Goal: Information Seeking & Learning: Compare options

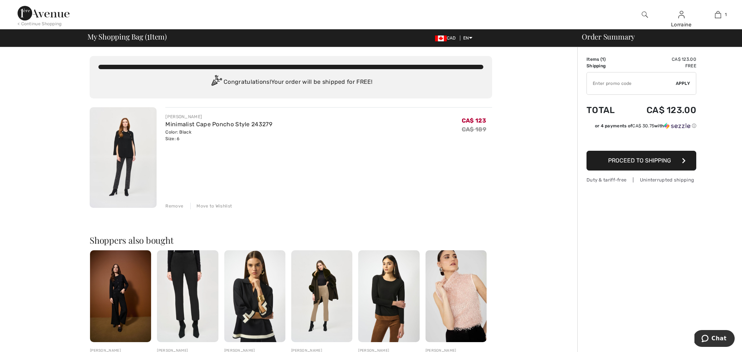
click at [129, 153] on img at bounding box center [123, 157] width 67 height 101
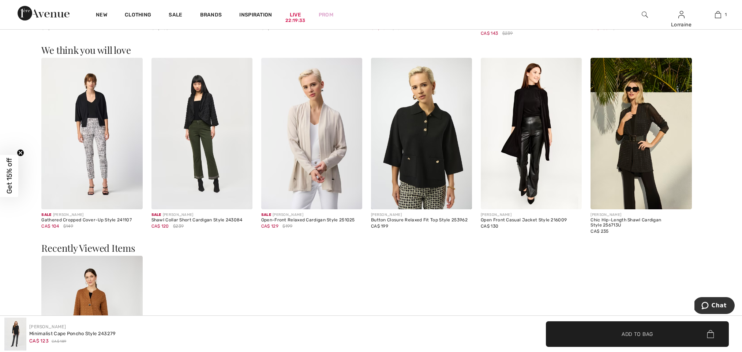
scroll to position [1122, 0]
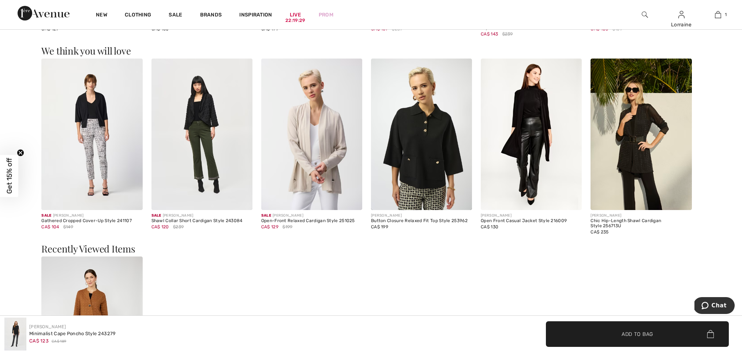
click at [198, 131] on img at bounding box center [202, 135] width 101 height 152
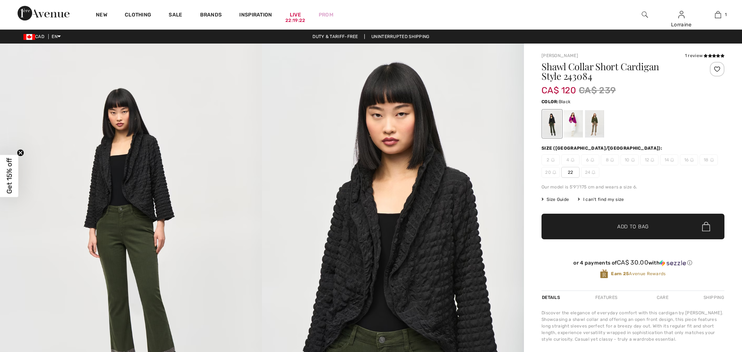
checkbox input "true"
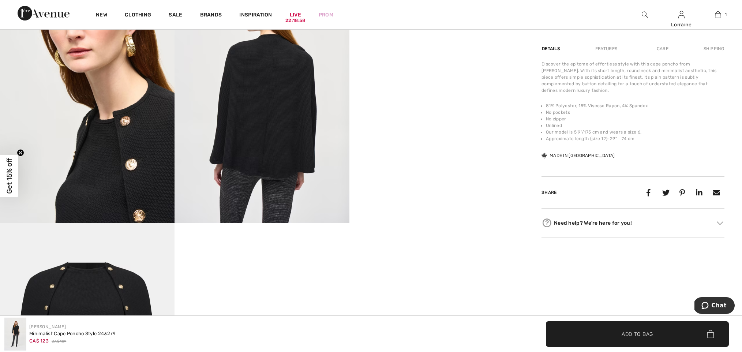
scroll to position [476, 0]
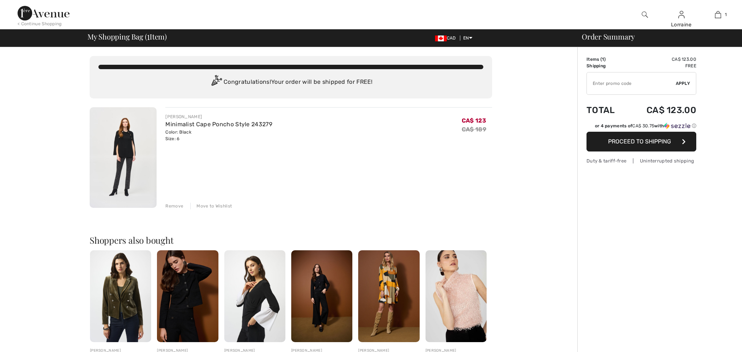
checkbox input "true"
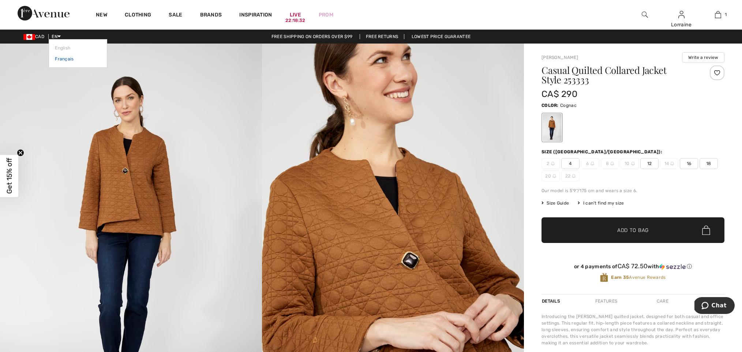
click at [67, 64] on link "Français" at bounding box center [78, 58] width 46 height 11
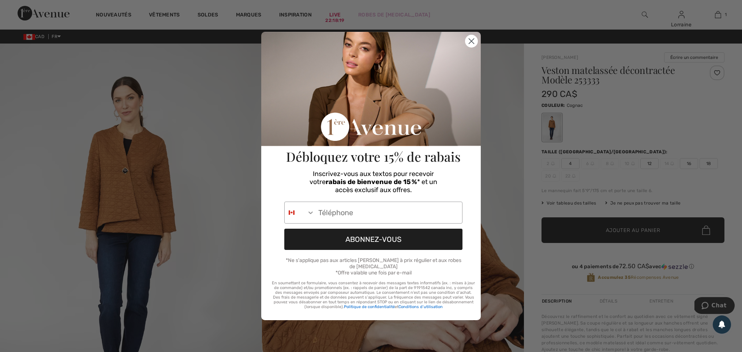
click at [472, 39] on icon "Close dialog" at bounding box center [471, 41] width 5 height 5
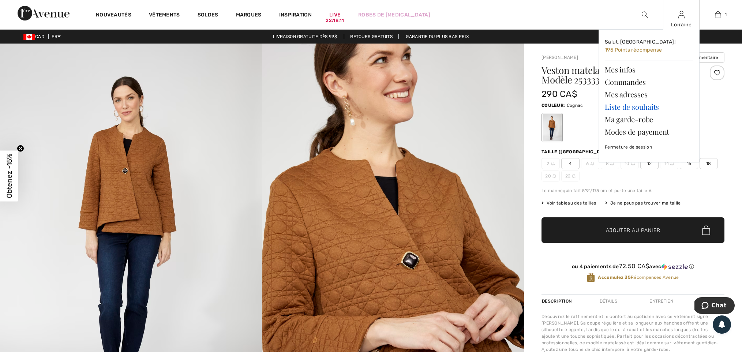
click at [623, 106] on link "Liste de souhaits" at bounding box center [649, 107] width 89 height 12
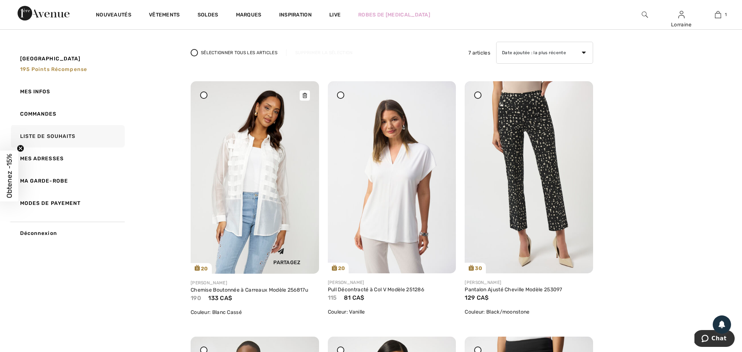
scroll to position [52, 0]
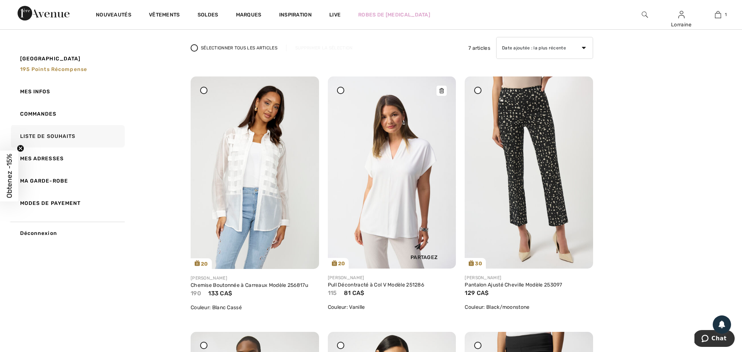
click at [396, 211] on img at bounding box center [392, 173] width 128 height 192
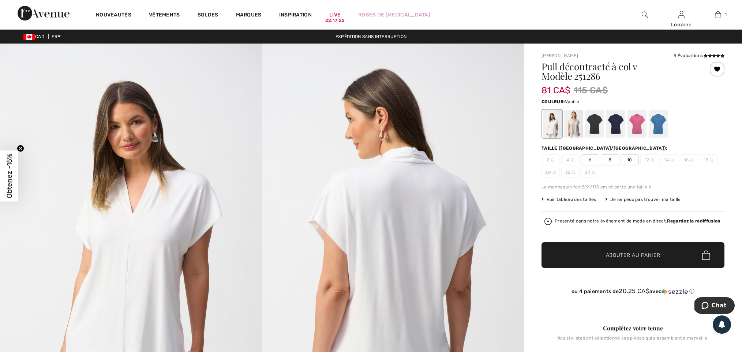
click at [595, 128] on div at bounding box center [594, 123] width 19 height 27
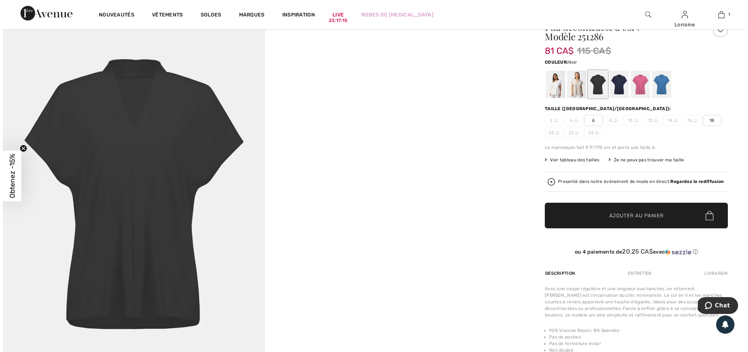
scroll to position [37, 0]
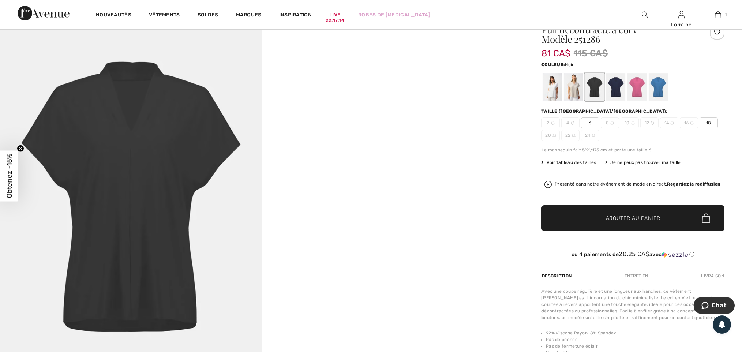
click at [156, 149] on img at bounding box center [131, 203] width 262 height 393
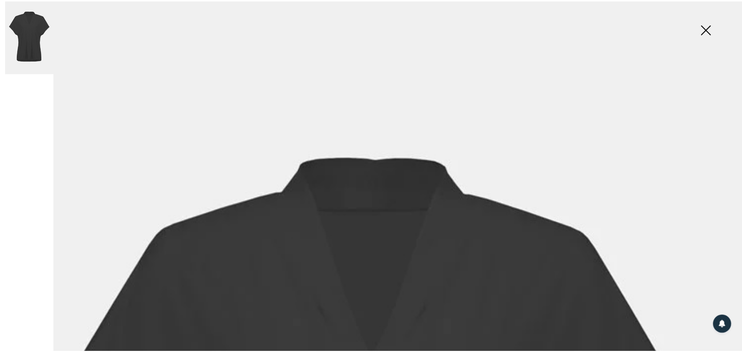
scroll to position [0, 0]
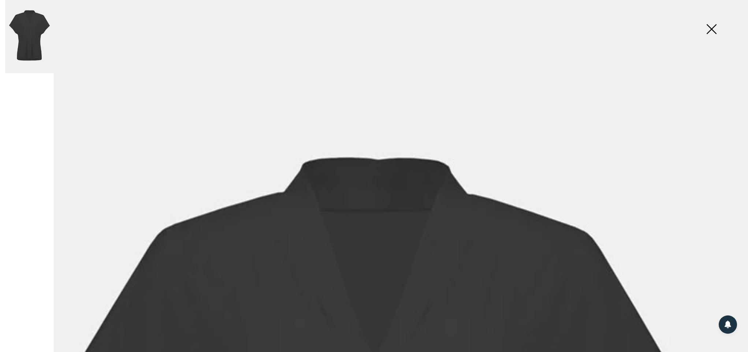
click at [713, 29] on img at bounding box center [711, 30] width 37 height 38
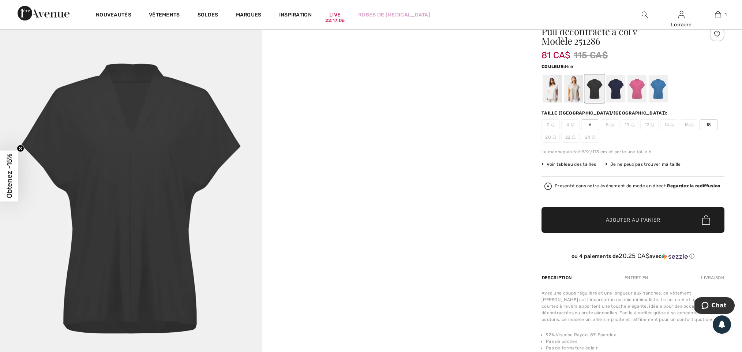
scroll to position [35, 0]
click at [618, 89] on div at bounding box center [616, 88] width 19 height 27
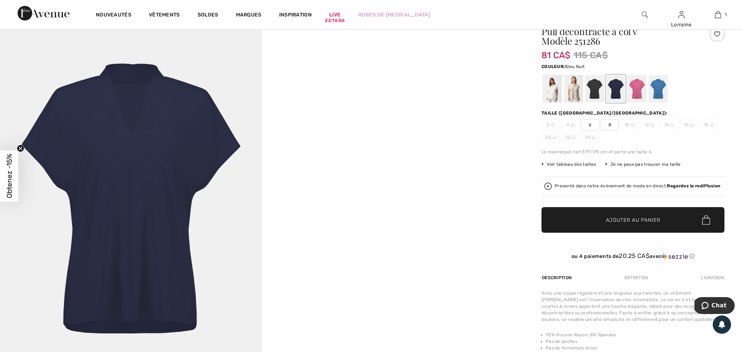
scroll to position [35, 0]
click at [549, 90] on div at bounding box center [552, 88] width 19 height 27
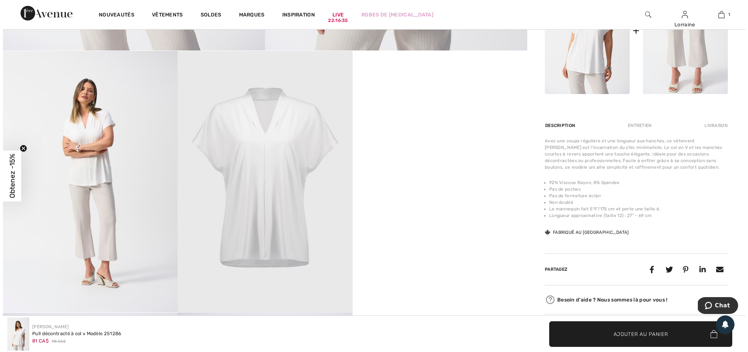
scroll to position [400, 0]
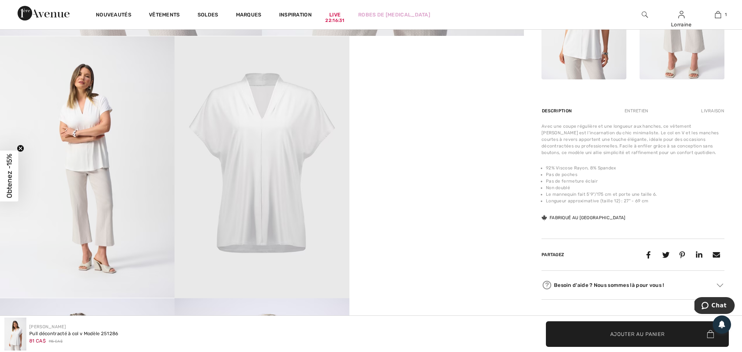
click at [227, 139] on img at bounding box center [262, 167] width 175 height 262
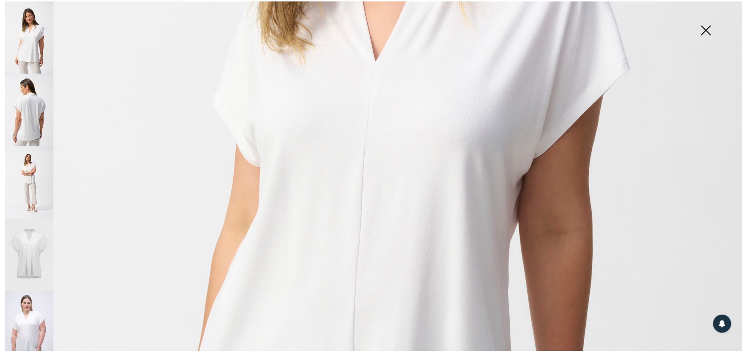
scroll to position [437, 0]
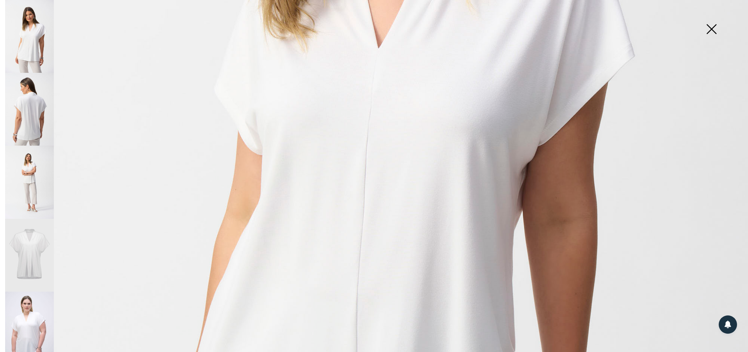
drag, startPoint x: 713, startPoint y: 27, endPoint x: 704, endPoint y: 43, distance: 18.4
click at [713, 27] on img at bounding box center [711, 30] width 37 height 38
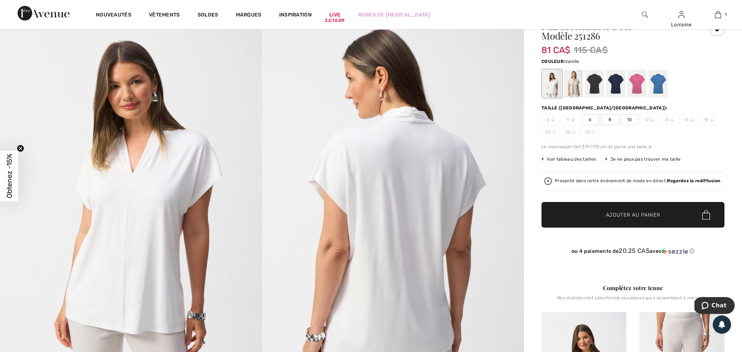
scroll to position [38, 0]
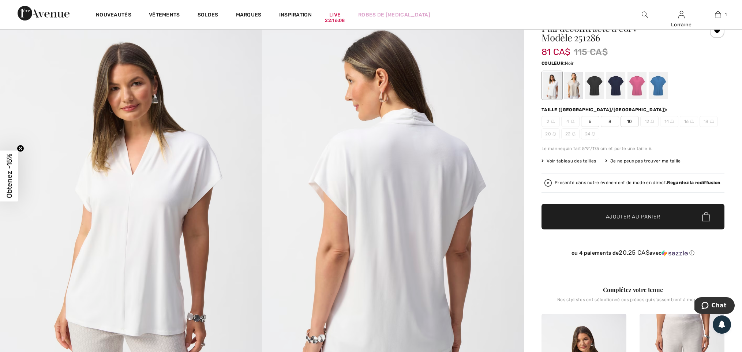
click at [594, 89] on div at bounding box center [594, 85] width 19 height 27
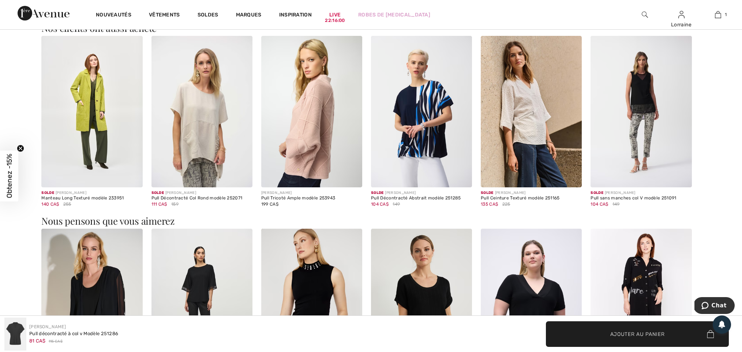
scroll to position [477, 0]
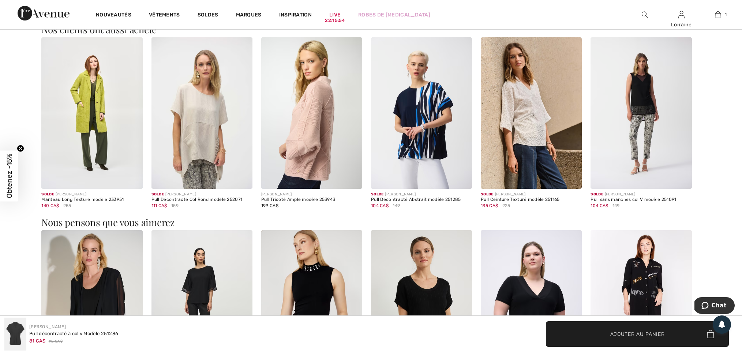
click at [205, 160] on img at bounding box center [202, 113] width 101 height 152
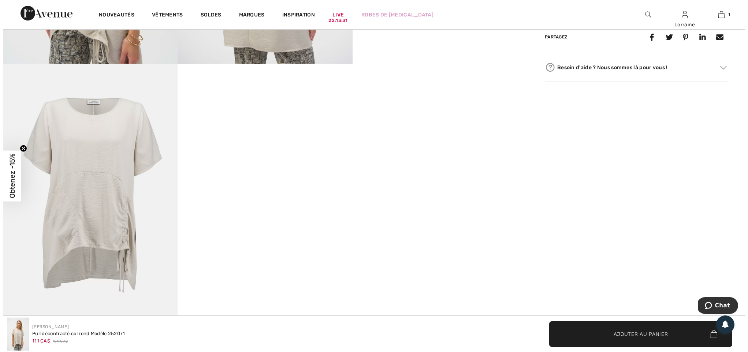
scroll to position [659, 0]
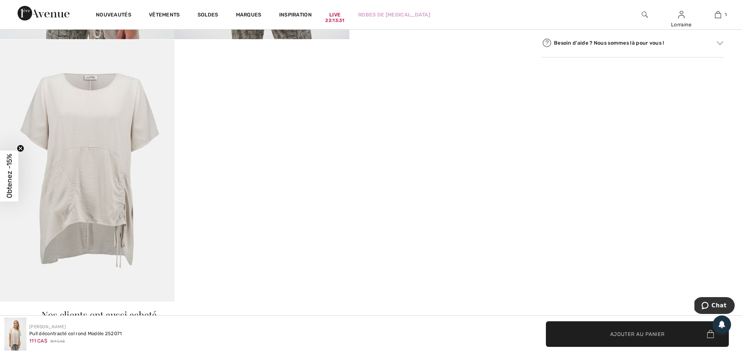
click at [112, 122] on img at bounding box center [87, 171] width 175 height 262
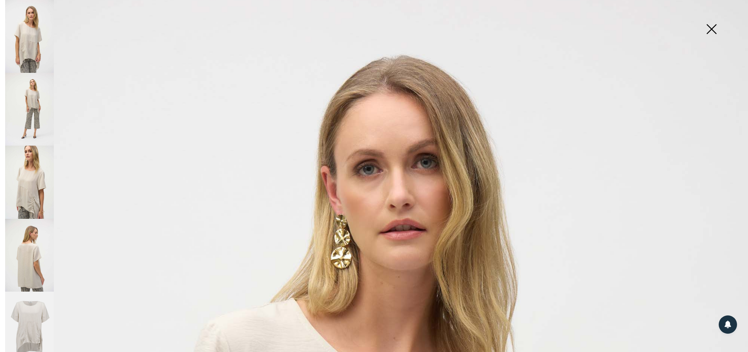
scroll to position [37, 0]
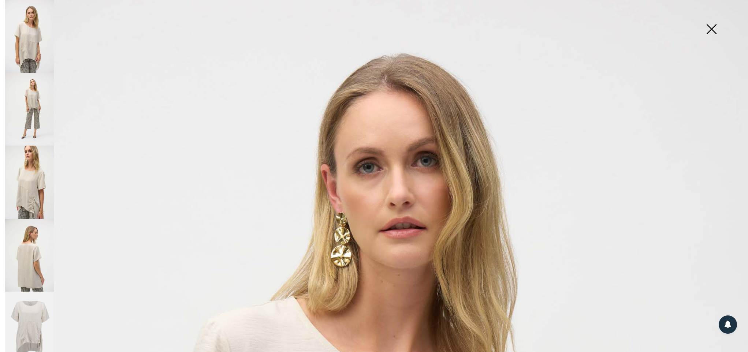
click at [712, 30] on img at bounding box center [711, 30] width 37 height 38
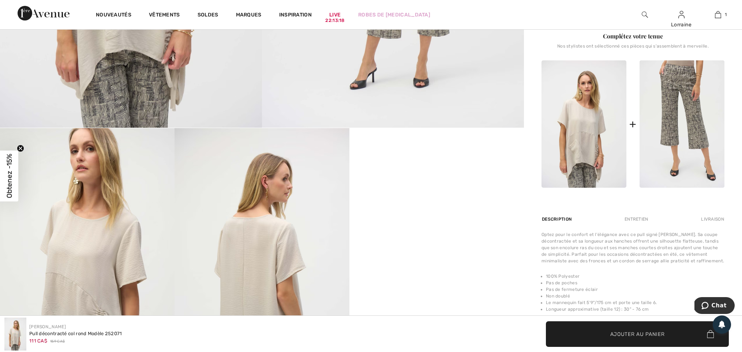
scroll to position [308, 0]
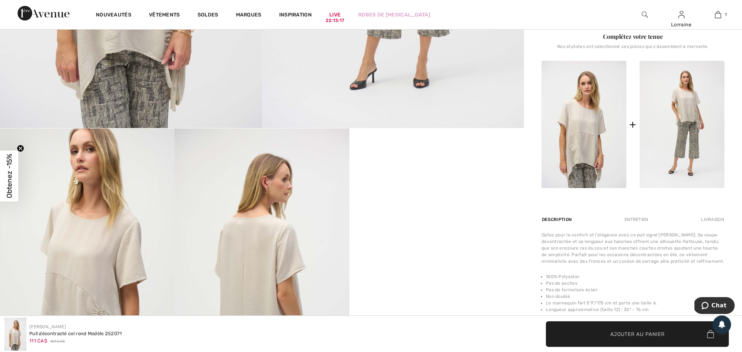
click at [667, 119] on img at bounding box center [682, 124] width 85 height 127
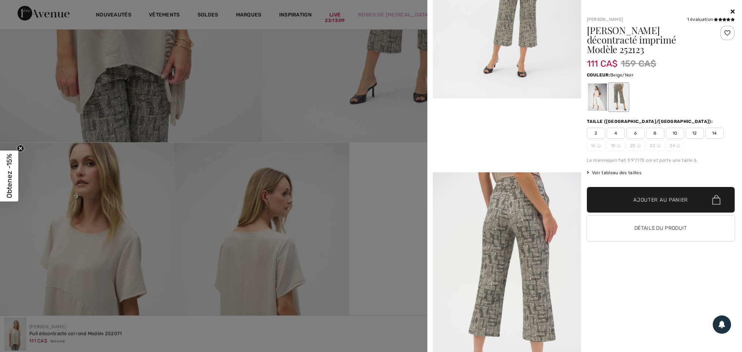
scroll to position [346, 0]
click at [594, 89] on div at bounding box center [597, 96] width 19 height 27
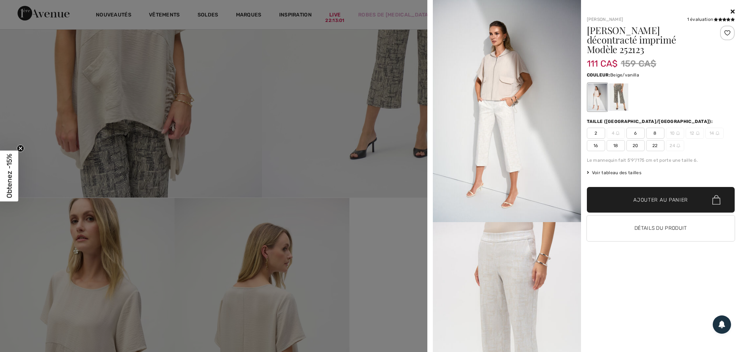
scroll to position [239, 1]
click at [488, 91] on img at bounding box center [507, 111] width 148 height 222
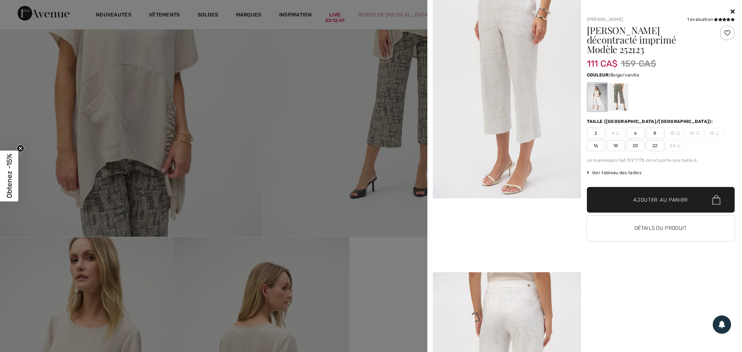
scroll to position [199, 0]
click at [616, 87] on div at bounding box center [618, 96] width 19 height 27
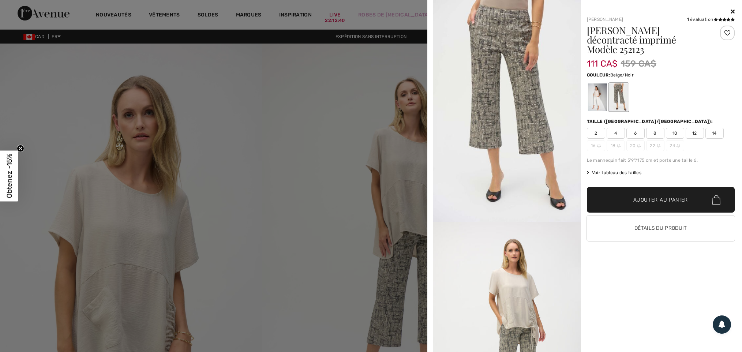
scroll to position [0, 0]
click at [732, 10] on icon at bounding box center [733, 11] width 4 height 6
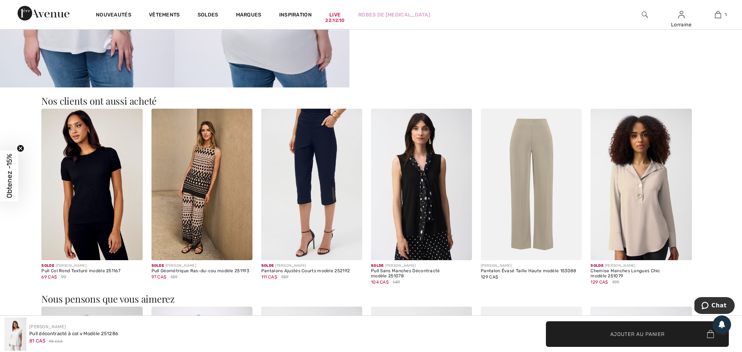
scroll to position [902, 0]
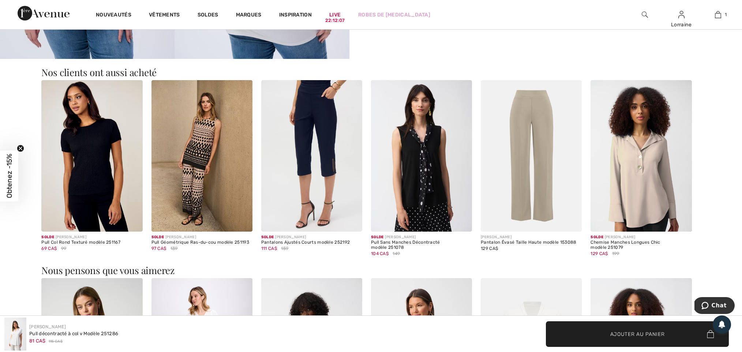
click at [645, 172] on img at bounding box center [641, 156] width 101 height 152
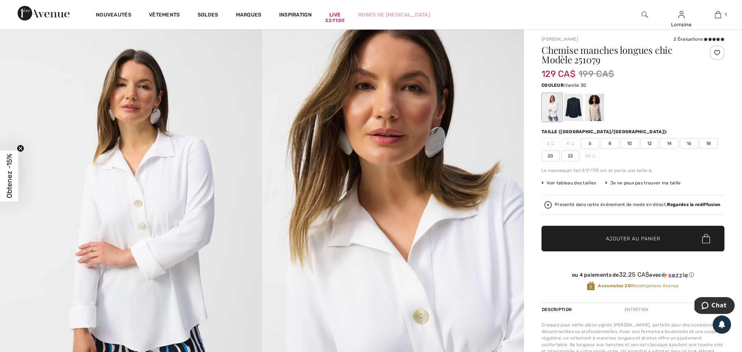
scroll to position [16, 1]
click at [593, 105] on div at bounding box center [594, 107] width 19 height 27
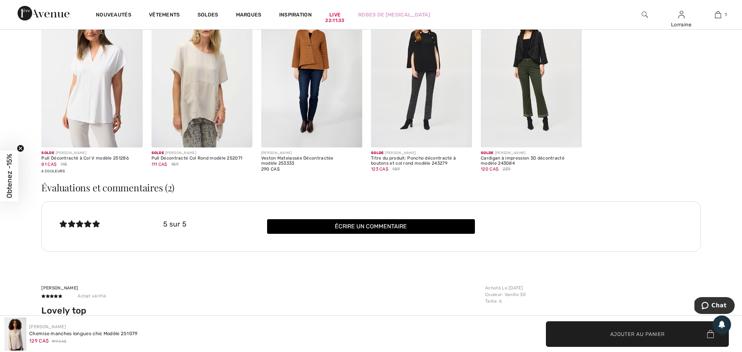
scroll to position [939, 0]
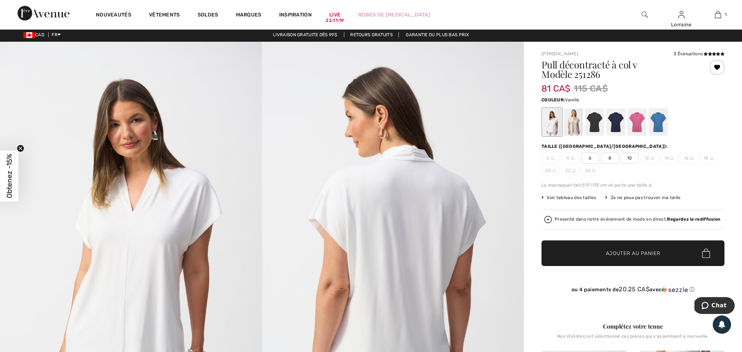
click at [22, 148] on circle "Close teaser" at bounding box center [20, 148] width 7 height 7
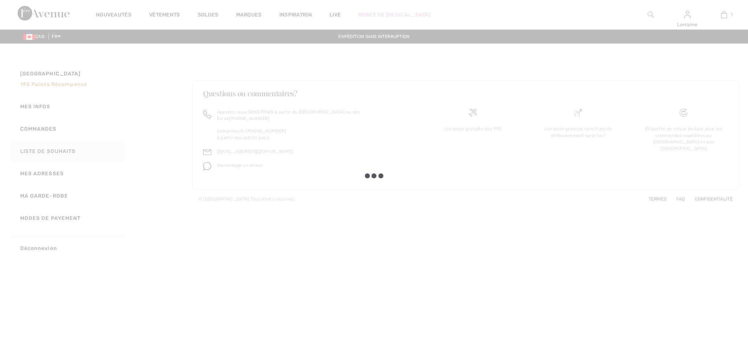
checkbox input "true"
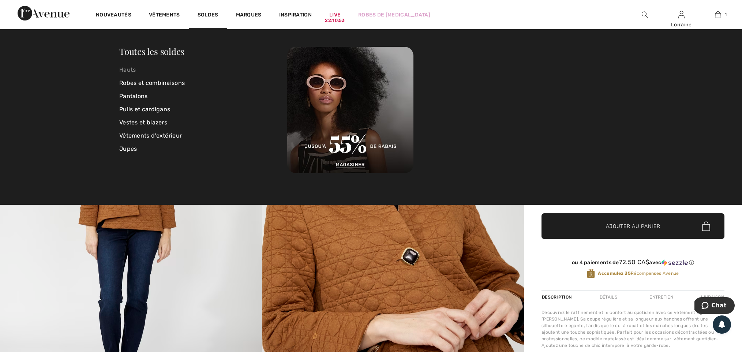
click at [126, 70] on link "Hauts" at bounding box center [203, 69] width 168 height 13
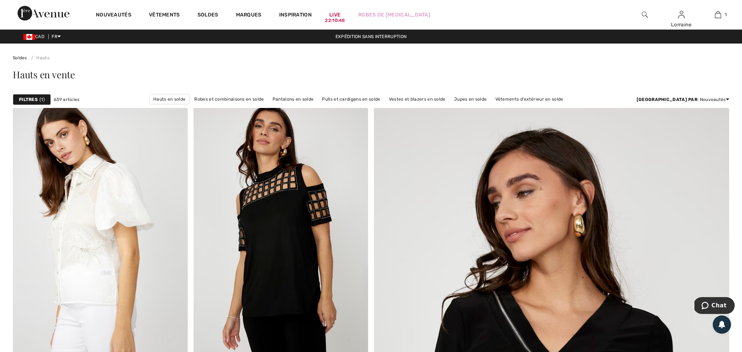
click at [27, 101] on strong "Filtres" at bounding box center [28, 99] width 19 height 7
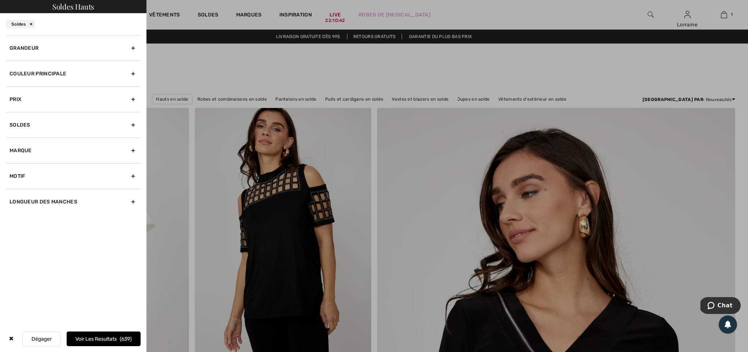
click at [37, 75] on div "Couleur Principale" at bounding box center [73, 74] width 135 height 26
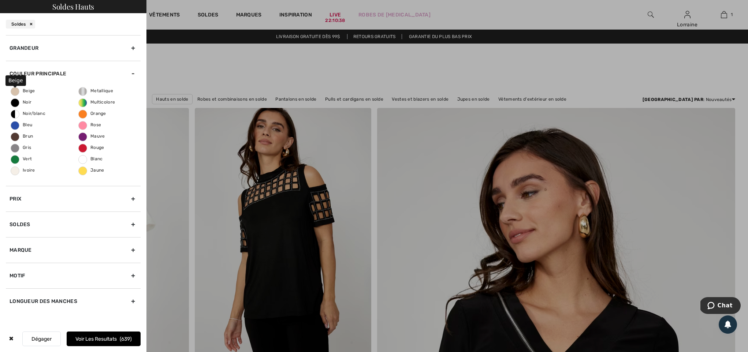
click at [12, 93] on span "Beige" at bounding box center [23, 90] width 24 height 5
click at [0, 0] on input "Beige" at bounding box center [0, 0] width 0 height 0
click at [16, 170] on span "Ivoire" at bounding box center [23, 170] width 24 height 5
click at [0, 0] on input "Ivoire" at bounding box center [0, 0] width 0 height 0
click at [83, 161] on span "Blanc" at bounding box center [91, 158] width 24 height 5
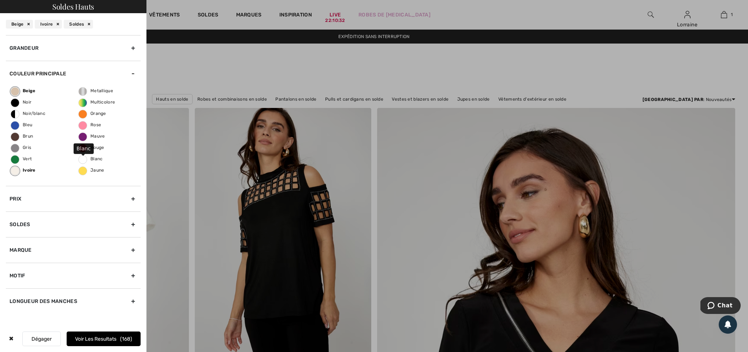
click at [0, 0] on input "Blanc" at bounding box center [0, 0] width 0 height 0
click at [45, 227] on div "Soldes" at bounding box center [73, 225] width 135 height 26
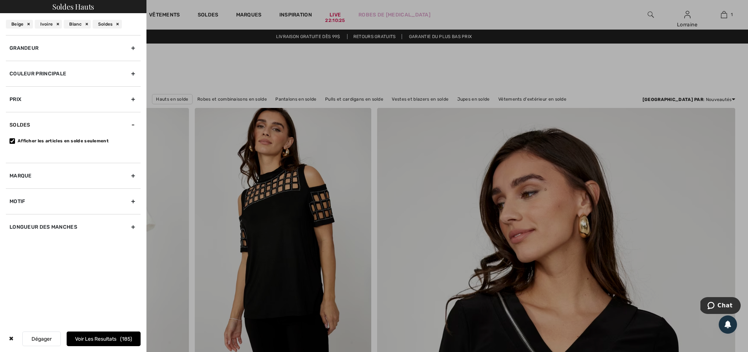
click at [20, 204] on div "Motif" at bounding box center [73, 202] width 135 height 26
click at [13, 193] on input"] "Uni" at bounding box center [12, 192] width 5 height 5
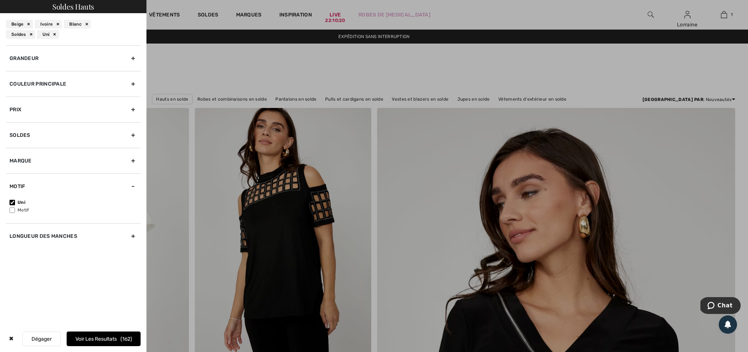
click at [40, 59] on div "Grandeur" at bounding box center [73, 58] width 135 height 26
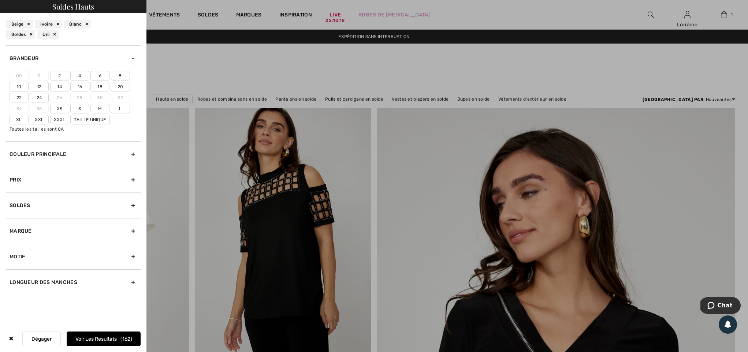
drag, startPoint x: 100, startPoint y: 77, endPoint x: 97, endPoint y: 79, distance: 3.8
click at [100, 77] on label "6" at bounding box center [99, 76] width 19 height 10
click at [0, 0] on input"] "6" at bounding box center [0, 0] width 0 height 0
click at [82, 113] on label "S" at bounding box center [79, 109] width 19 height 10
click at [0, 0] on input"] "S" at bounding box center [0, 0] width 0 height 0
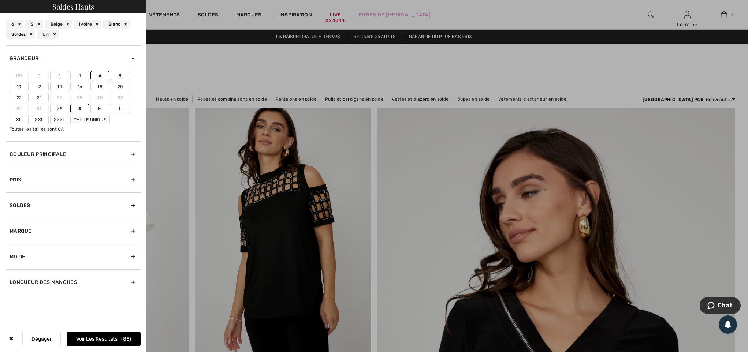
click at [165, 72] on div at bounding box center [374, 176] width 748 height 352
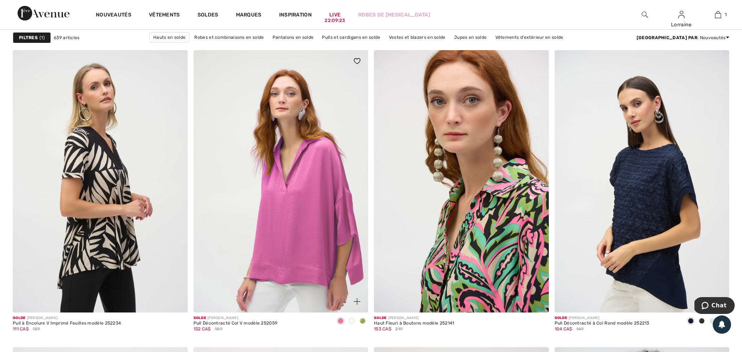
scroll to position [3635, 0]
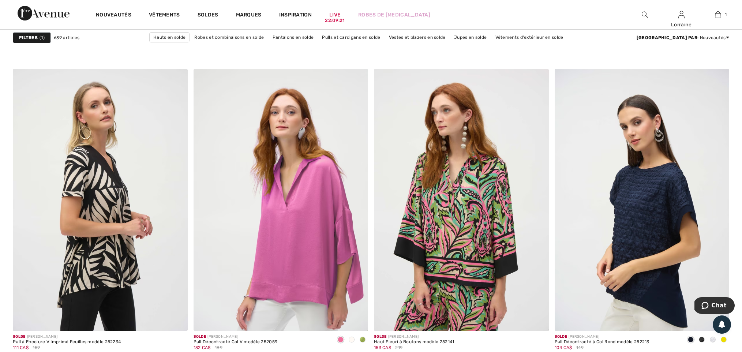
click at [31, 36] on strong "Filtres" at bounding box center [28, 37] width 19 height 7
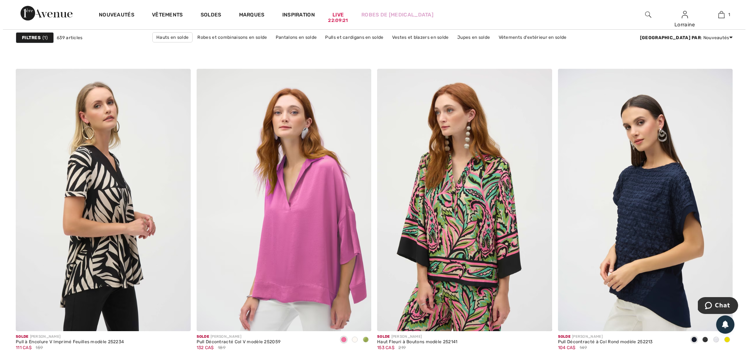
scroll to position [3637, 1]
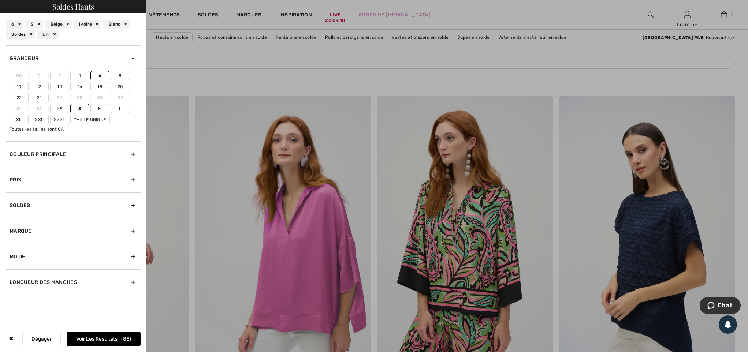
click at [79, 163] on div "Couleur Principale" at bounding box center [73, 154] width 135 height 26
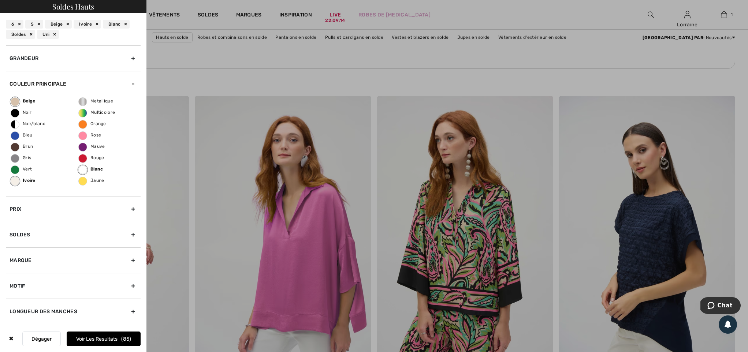
scroll to position [1, 0]
click at [58, 292] on div "Motif" at bounding box center [73, 286] width 135 height 26
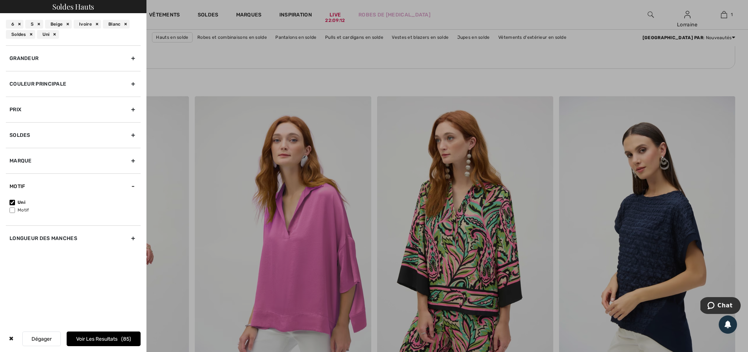
scroll to position [0, 0]
click at [11, 205] on input"] "Uni" at bounding box center [12, 202] width 5 height 5
checkbox input"] "true"
click at [123, 337] on span "85" at bounding box center [126, 339] width 10 height 6
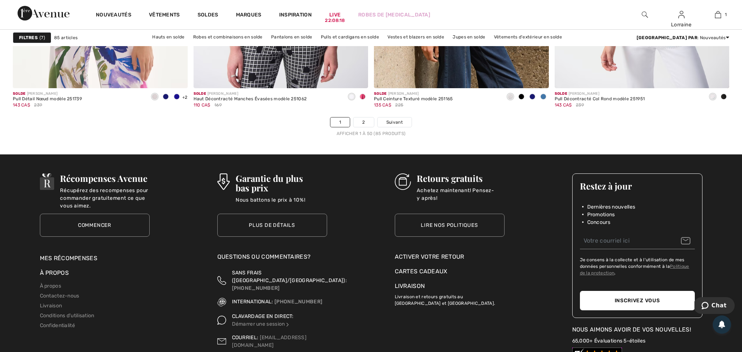
scroll to position [4471, 0]
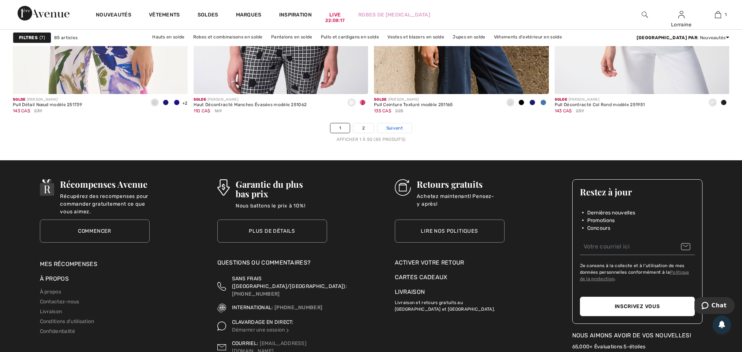
click at [381, 132] on link "Suivant" at bounding box center [395, 128] width 34 height 10
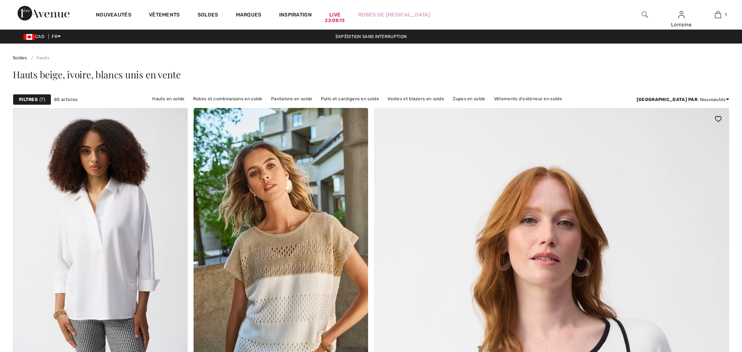
checkbox input "true"
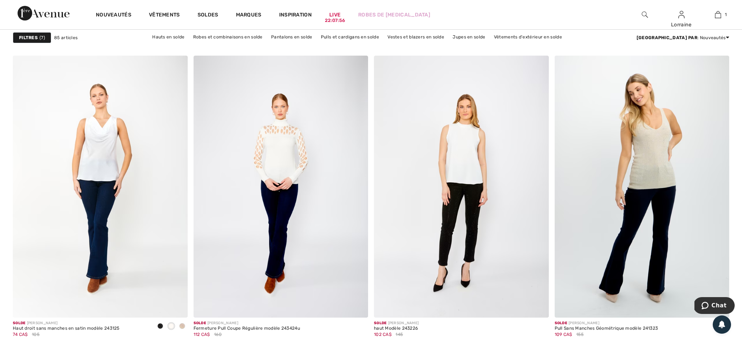
scroll to position [1883, 0]
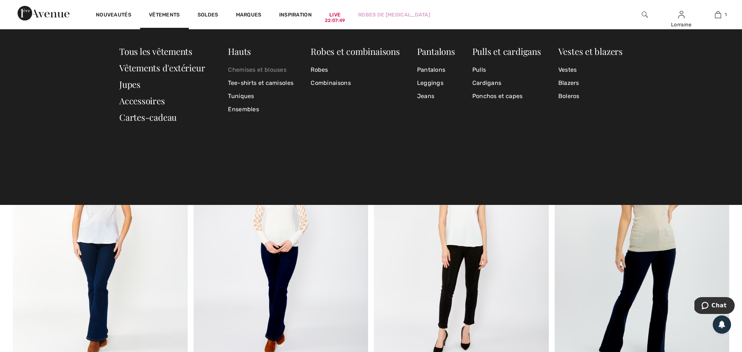
click at [244, 67] on link "Chemises et blouses" at bounding box center [261, 69] width 66 height 13
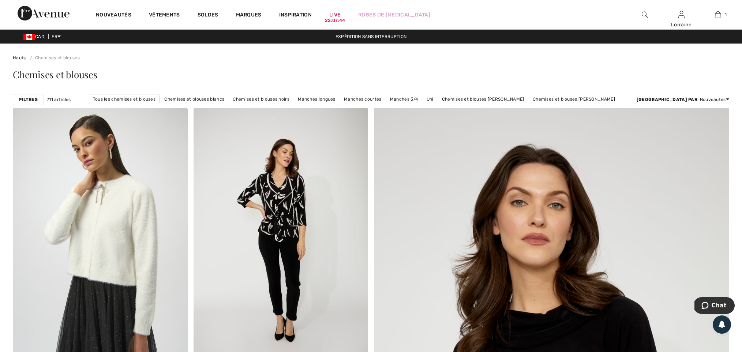
click at [29, 100] on strong "Filtres" at bounding box center [28, 99] width 19 height 7
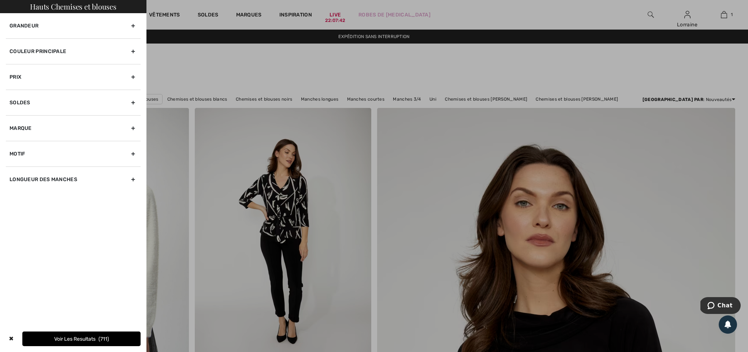
click at [62, 48] on div "Couleur Principale" at bounding box center [73, 51] width 135 height 26
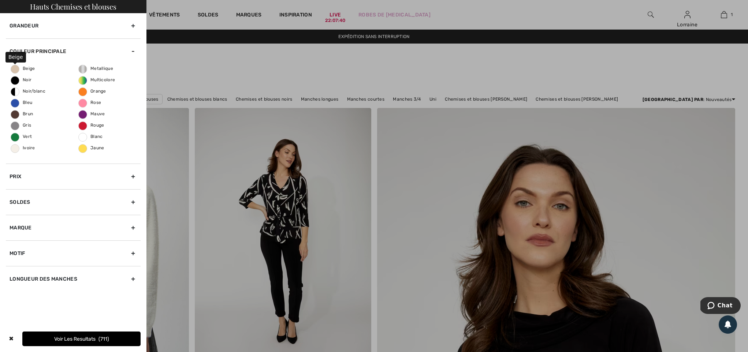
click at [14, 70] on span "Beige" at bounding box center [23, 68] width 24 height 5
click at [0, 0] on input "Beige" at bounding box center [0, 0] width 0 height 0
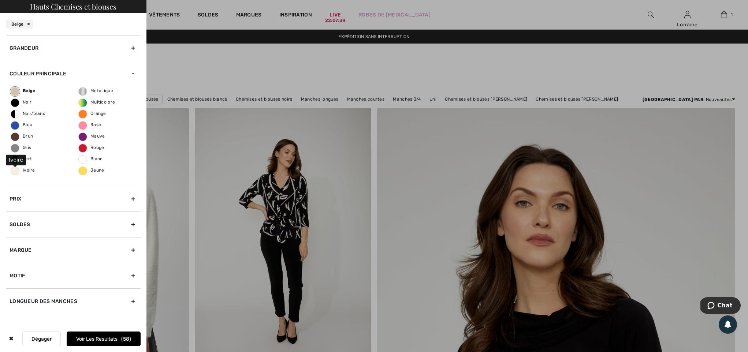
click at [17, 173] on span "Ivoire" at bounding box center [23, 170] width 24 height 5
click at [0, 0] on input "Ivoire" at bounding box center [0, 0] width 0 height 0
click at [83, 160] on span "Blanc" at bounding box center [91, 158] width 24 height 5
click at [0, 0] on input "Blanc" at bounding box center [0, 0] width 0 height 0
click at [74, 225] on div "Soldes" at bounding box center [73, 225] width 135 height 26
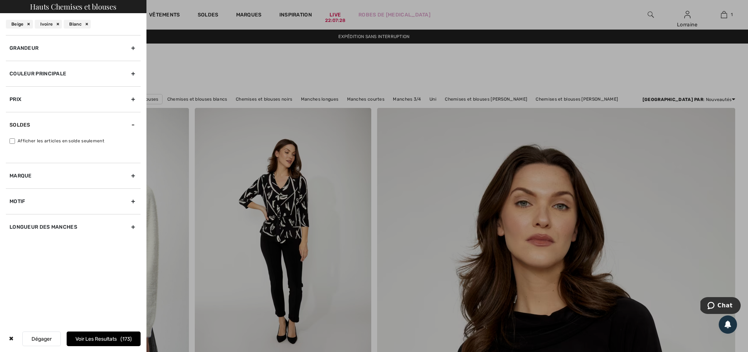
click at [14, 142] on input "Afficher les articles en solde seulement" at bounding box center [12, 140] width 5 height 5
checkbox input "true"
click at [49, 175] on div "Marque" at bounding box center [73, 176] width 135 height 26
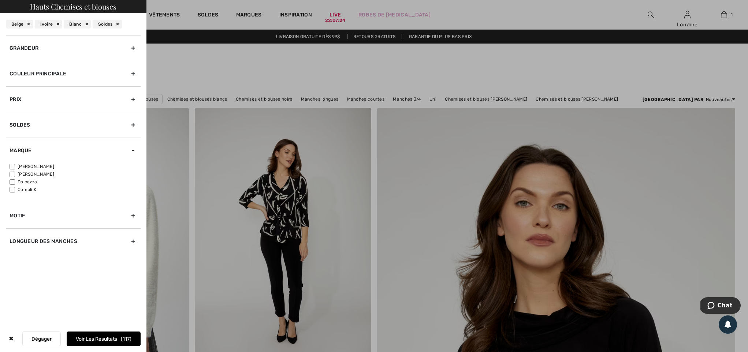
click at [11, 168] on input"] "[PERSON_NAME]" at bounding box center [12, 166] width 5 height 5
checkbox input"] "true"
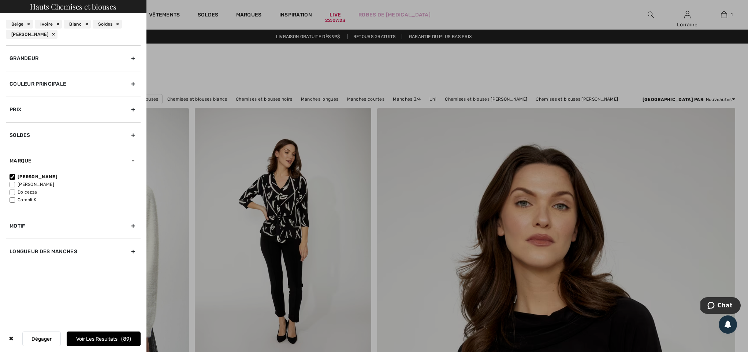
click at [13, 187] on input"] "[PERSON_NAME]" at bounding box center [12, 184] width 5 height 5
checkbox input"] "true"
click at [46, 234] on div "Motif" at bounding box center [73, 226] width 135 height 26
click at [12, 205] on input"] "Uni" at bounding box center [12, 202] width 5 height 5
checkbox input"] "true"
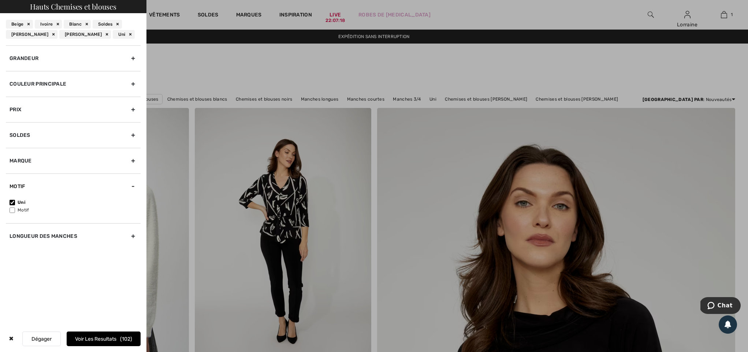
click at [38, 56] on div "Grandeur" at bounding box center [73, 58] width 135 height 26
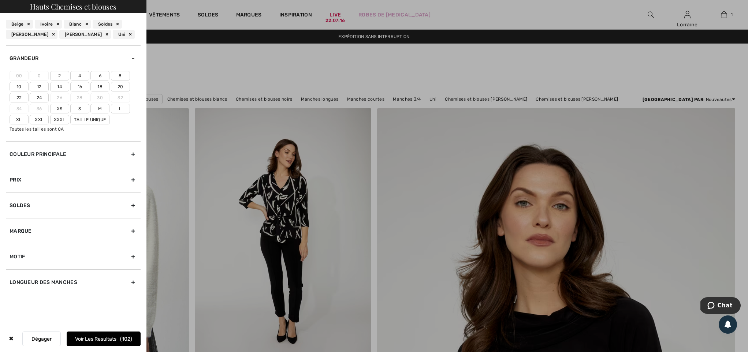
click at [102, 79] on label "6" at bounding box center [99, 76] width 19 height 10
click at [0, 0] on input"] "6" at bounding box center [0, 0] width 0 height 0
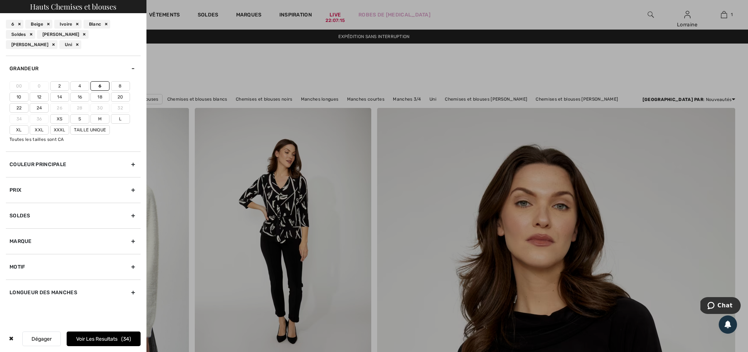
click at [81, 124] on label "S" at bounding box center [79, 119] width 19 height 10
click at [0, 0] on input"] "S" at bounding box center [0, 0] width 0 height 0
click at [80, 340] on button "Voir les resultats 52" at bounding box center [104, 339] width 74 height 15
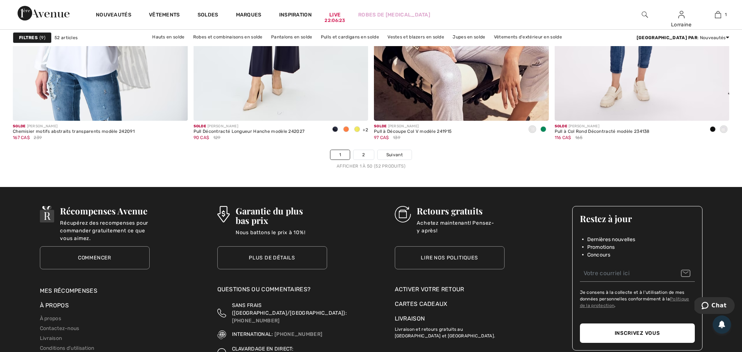
scroll to position [4454, 0]
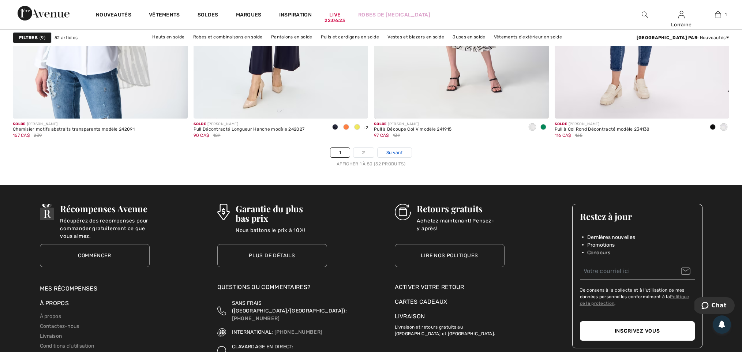
click at [389, 156] on span "Suivant" at bounding box center [395, 152] width 16 height 7
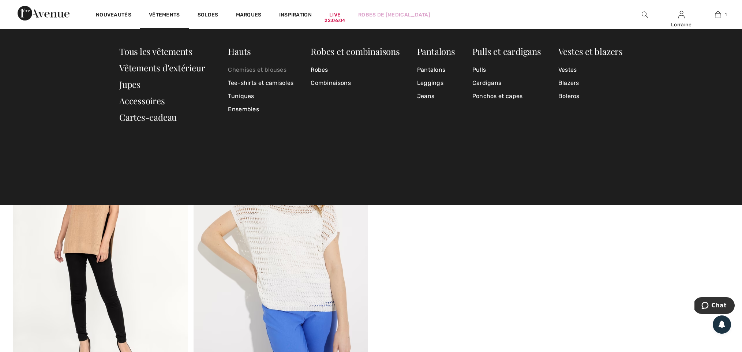
click at [259, 67] on link "Chemises et blouses" at bounding box center [261, 69] width 66 height 13
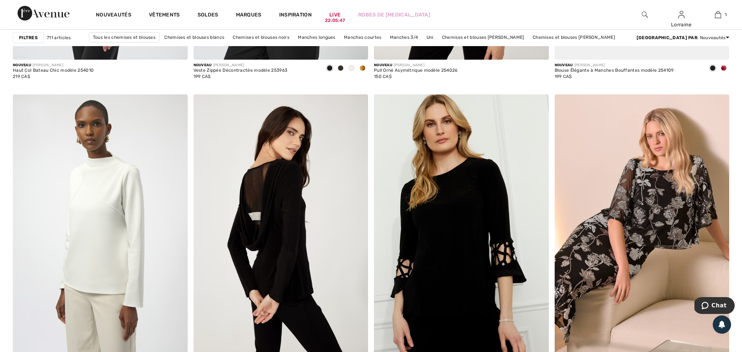
scroll to position [3745, 0]
